Goal: Information Seeking & Learning: Check status

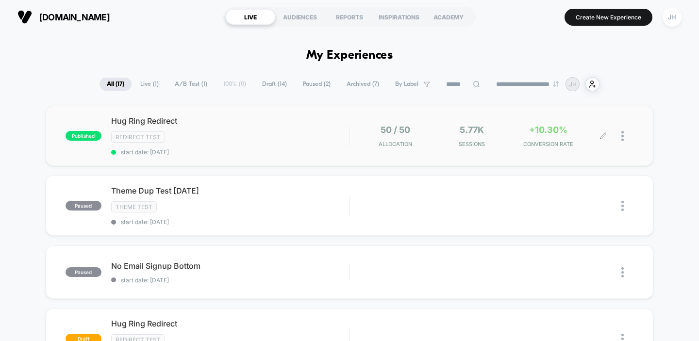
click at [350, 142] on div "50 / 50 Allocation 5.77k Sessions +10.30% CONVERSION RATE" at bounding box center [492, 136] width 284 height 23
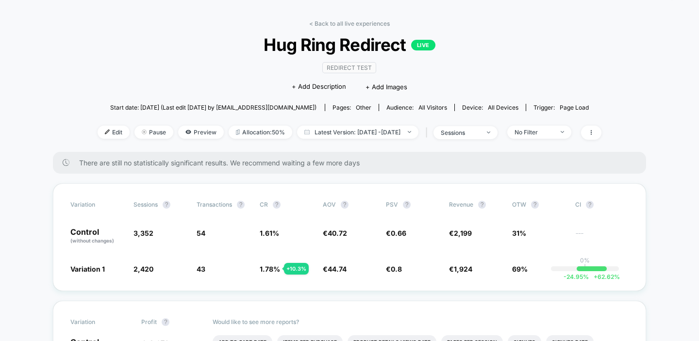
scroll to position [32, 0]
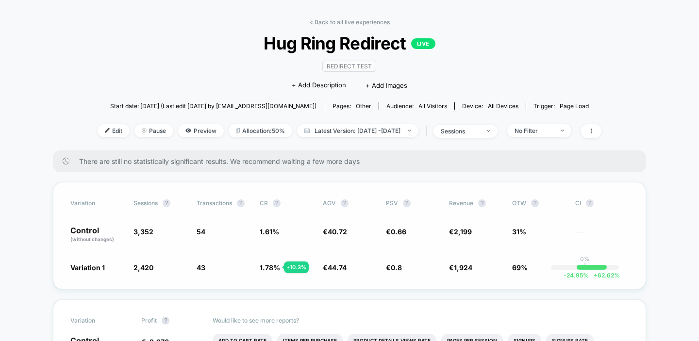
click at [144, 227] on span "3,352" at bounding box center [159, 235] width 53 height 16
click at [142, 269] on span "2,420" at bounding box center [143, 267] width 20 height 8
click at [365, 21] on link "< Back to all live experiences" at bounding box center [349, 21] width 81 height 7
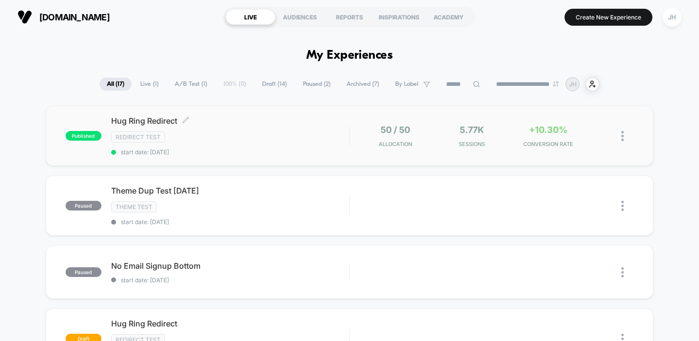
click at [304, 133] on div "Redirect Test" at bounding box center [230, 136] width 238 height 11
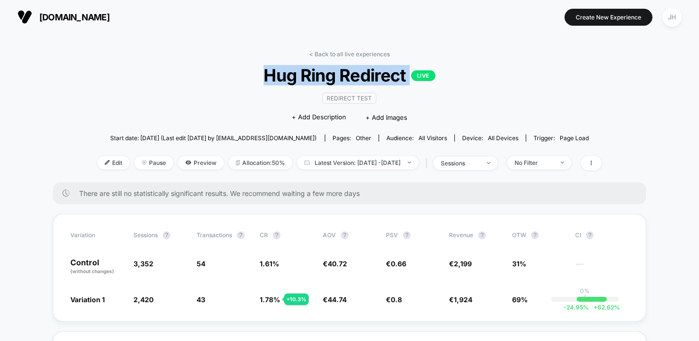
drag, startPoint x: 262, startPoint y: 76, endPoint x: 486, endPoint y: 77, distance: 223.7
click at [486, 77] on span "Hug Ring Redirect LIVE" at bounding box center [349, 75] width 453 height 20
drag, startPoint x: 495, startPoint y: 77, endPoint x: 262, endPoint y: 70, distance: 233.0
click at [262, 70] on span "Hug Ring Redirect LIVE" at bounding box center [349, 75] width 453 height 20
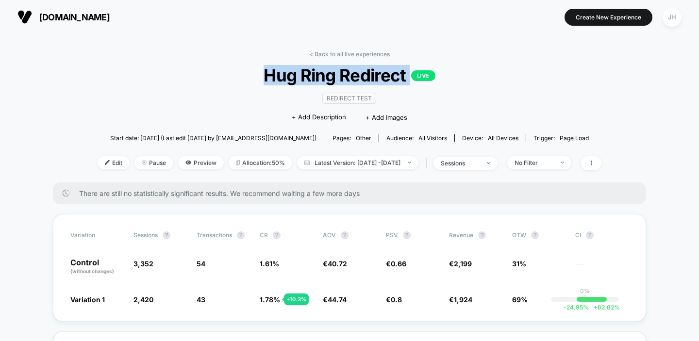
click at [262, 70] on span "Hug Ring Redirect LIVE" at bounding box center [349, 75] width 453 height 20
